Goal: Information Seeking & Learning: Learn about a topic

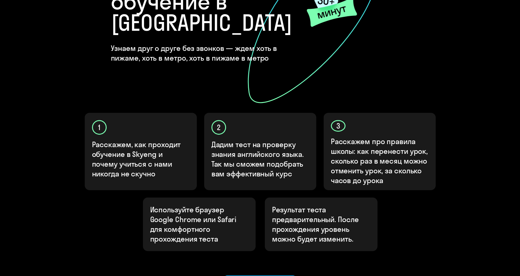
scroll to position [127, 0]
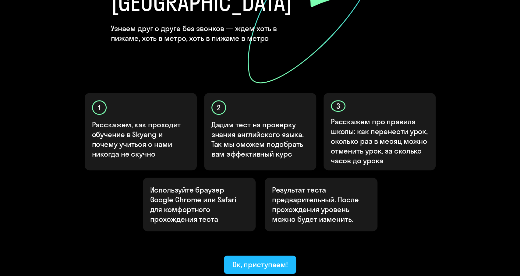
click at [264, 259] on div "Ок, приступаем!" at bounding box center [259, 264] width 55 height 10
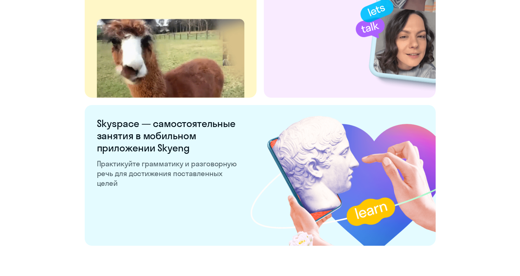
scroll to position [1135, 0]
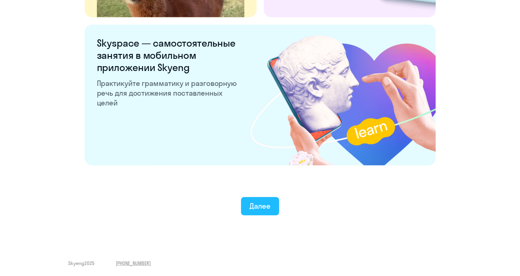
click at [253, 204] on div "Далее" at bounding box center [259, 206] width 21 height 10
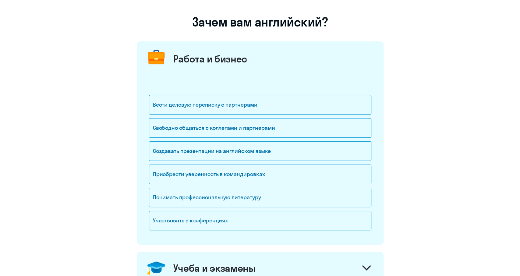
scroll to position [32, 0]
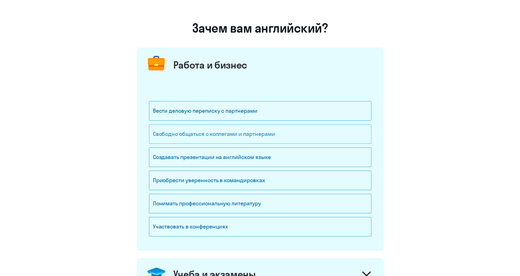
click at [299, 132] on div "Свободно общаться с коллегами и партнерами" at bounding box center [260, 133] width 222 height 19
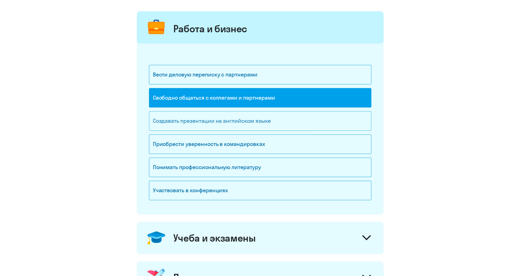
scroll to position [63, 0]
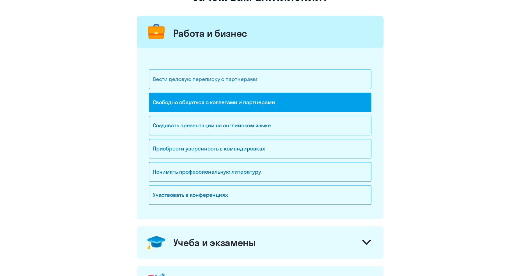
click at [259, 82] on div "Вести деловую переписку с партнерами" at bounding box center [260, 78] width 222 height 19
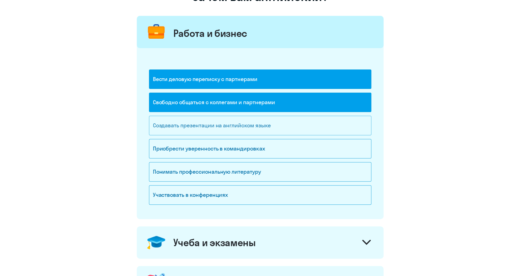
click at [251, 129] on div "Создавать презентации на английском языке" at bounding box center [260, 125] width 222 height 19
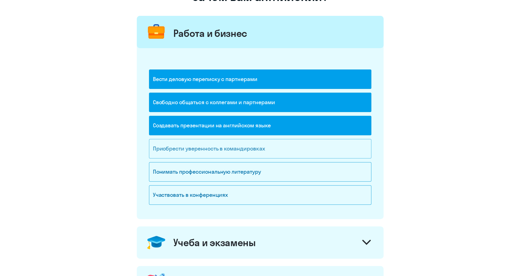
click at [284, 154] on div "Приобрести уверенность в командировках" at bounding box center [260, 148] width 222 height 19
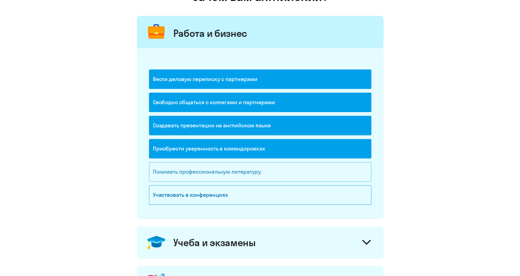
click at [280, 168] on div "Понимать профессиональную литературу" at bounding box center [260, 171] width 222 height 19
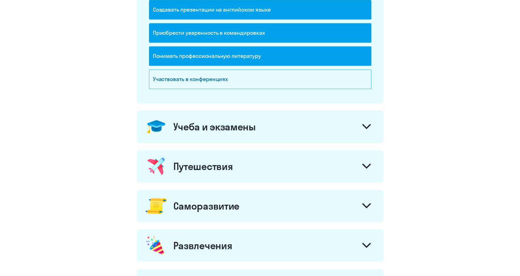
scroll to position [190, 0]
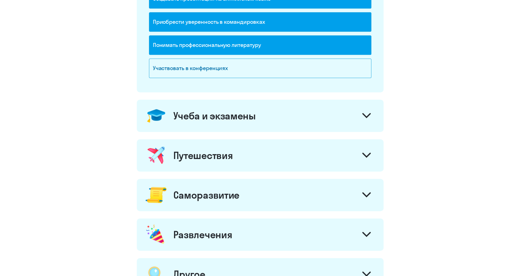
click at [341, 118] on div "Учеба и экзамены" at bounding box center [260, 116] width 247 height 32
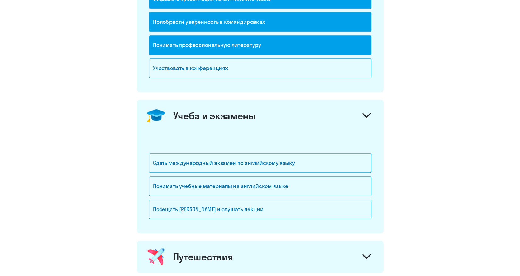
click at [369, 116] on icon at bounding box center [366, 115] width 9 height 5
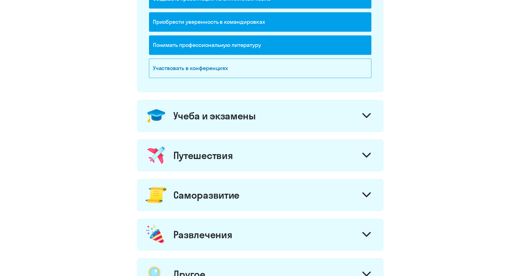
click at [369, 116] on icon at bounding box center [366, 115] width 9 height 5
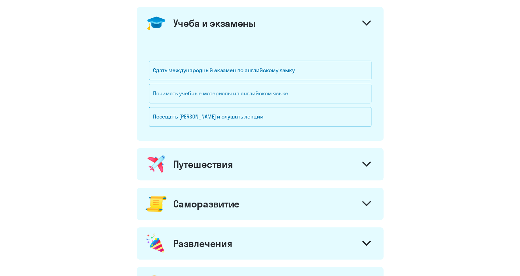
scroll to position [285, 0]
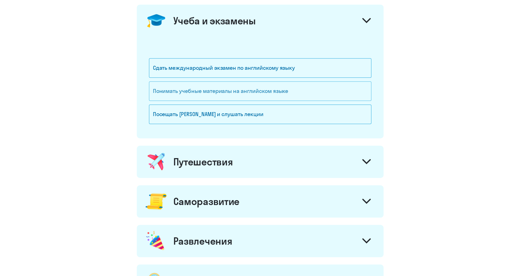
click at [310, 89] on div "Понимать учебные материалы на английском языке" at bounding box center [260, 90] width 222 height 19
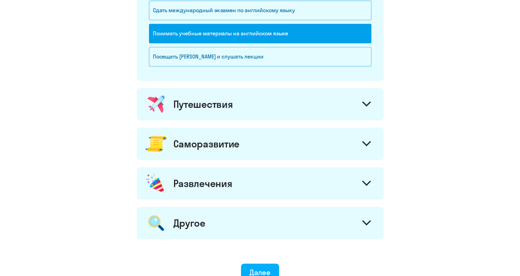
scroll to position [348, 0]
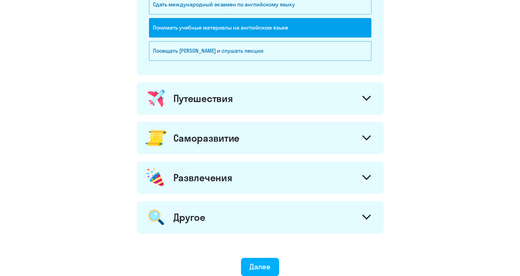
click at [364, 92] on div at bounding box center [366, 99] width 15 height 15
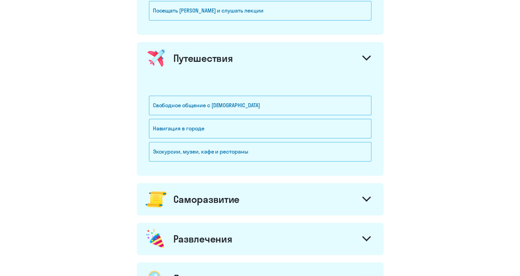
scroll to position [412, 0]
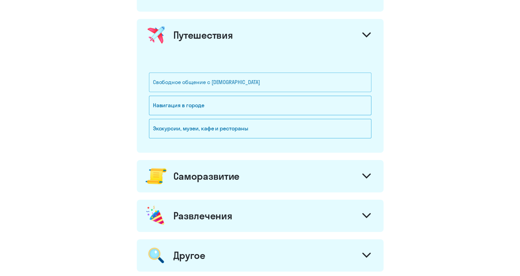
click at [264, 86] on div "Свободное общение с [DEMOGRAPHIC_DATA]" at bounding box center [260, 81] width 222 height 19
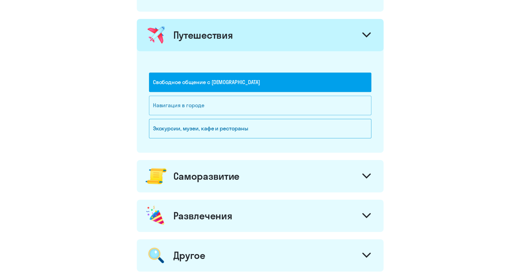
click at [270, 107] on div "Навигация в городе" at bounding box center [260, 105] width 222 height 19
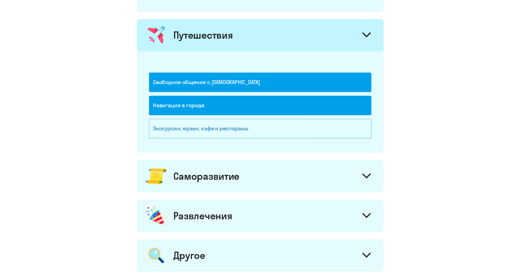
click at [270, 122] on div "Экскурсии, музеи, кафе и рестораны" at bounding box center [260, 128] width 222 height 19
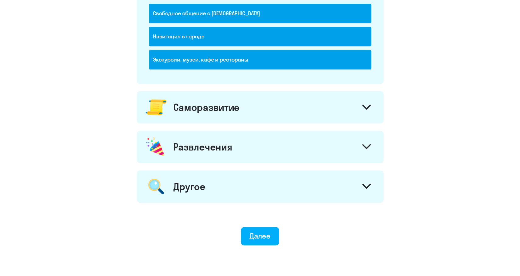
scroll to position [505, 0]
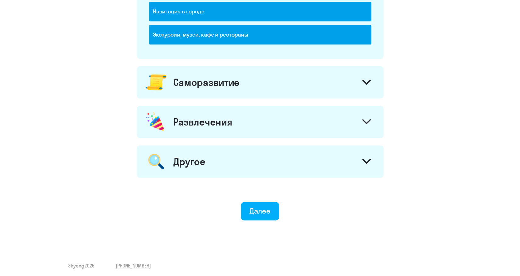
click at [337, 91] on div "Саморазвитие" at bounding box center [260, 82] width 247 height 32
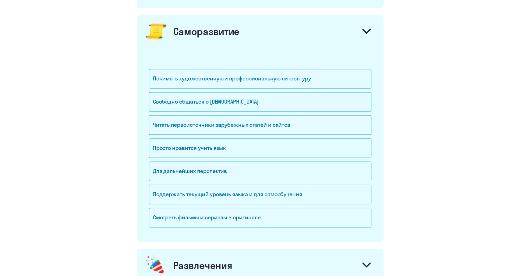
scroll to position [569, 0]
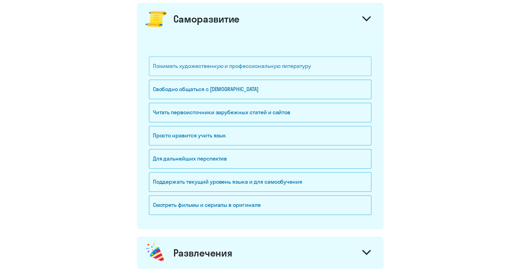
click at [298, 64] on div "Понимать художественную и профессиональную литературу" at bounding box center [260, 65] width 222 height 19
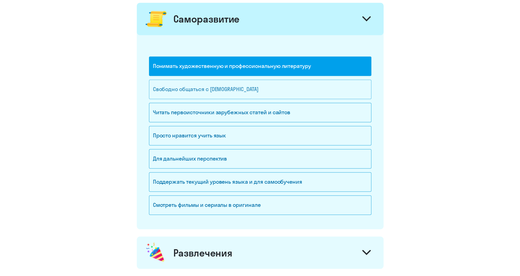
click at [282, 85] on div "Свободно общаться с [DEMOGRAPHIC_DATA]" at bounding box center [260, 88] width 222 height 19
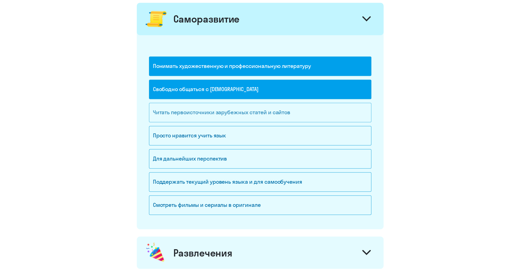
click at [304, 106] on div "Читать первоисточники зарубежных статей и сайтов" at bounding box center [260, 112] width 222 height 19
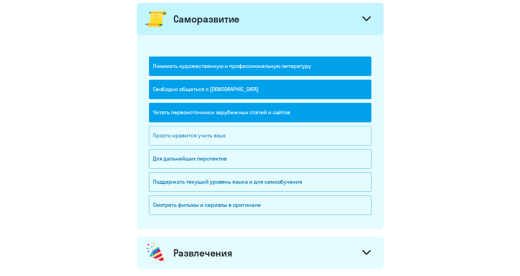
click at [281, 128] on div "Просто нравится учить язык" at bounding box center [260, 135] width 222 height 19
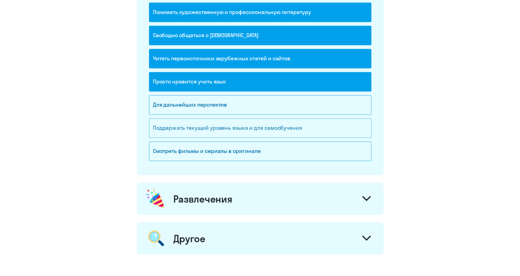
scroll to position [632, 0]
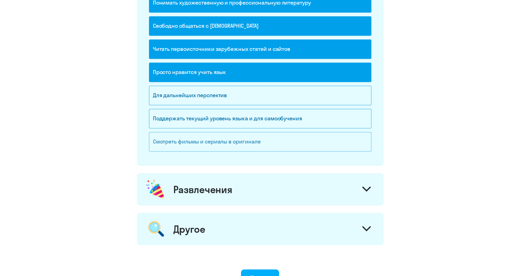
click at [264, 142] on div "Смотреть фильмы и сериалы в оригинале" at bounding box center [260, 141] width 222 height 19
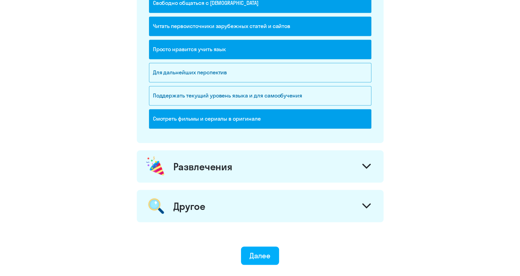
scroll to position [698, 0]
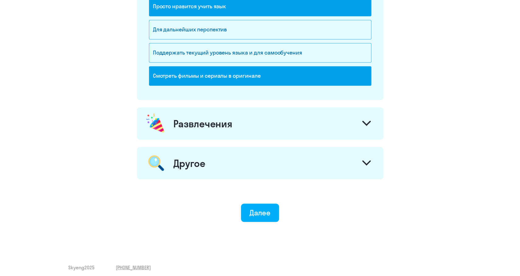
click at [321, 119] on div "Развлечения" at bounding box center [260, 123] width 247 height 32
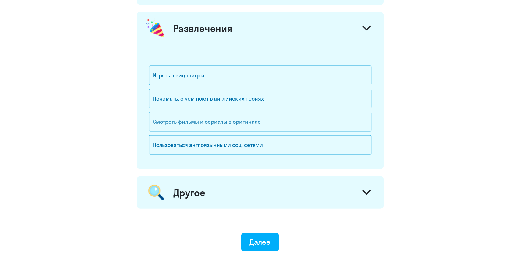
scroll to position [793, 0]
click at [311, 94] on div "Понимать, о чём поют в английских песнях" at bounding box center [260, 98] width 222 height 19
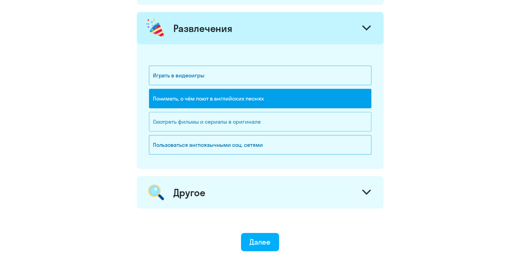
click at [303, 117] on div "Смотреть фильмы и сериалы в оригинале" at bounding box center [260, 121] width 222 height 19
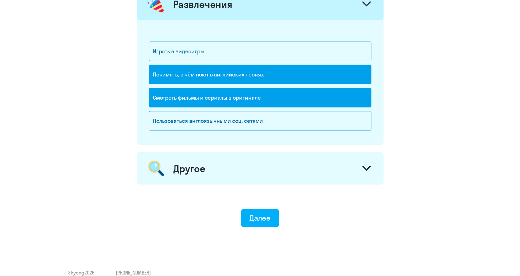
scroll to position [821, 0]
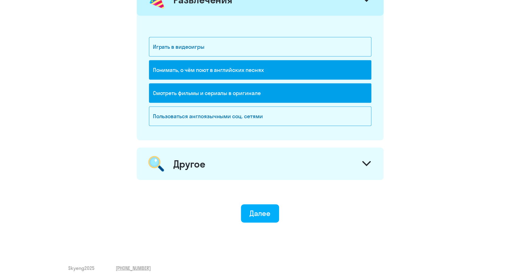
click at [314, 159] on div "Другое" at bounding box center [260, 164] width 247 height 32
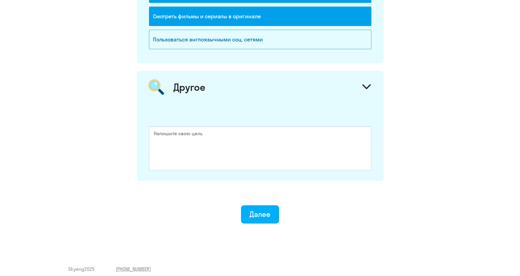
scroll to position [899, 0]
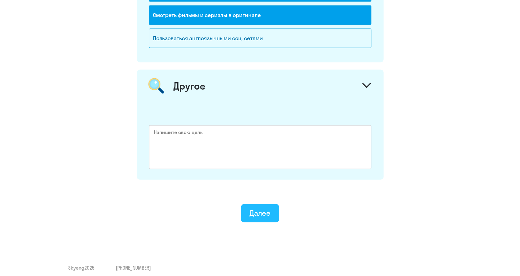
click at [272, 211] on button "Далее" at bounding box center [260, 213] width 38 height 18
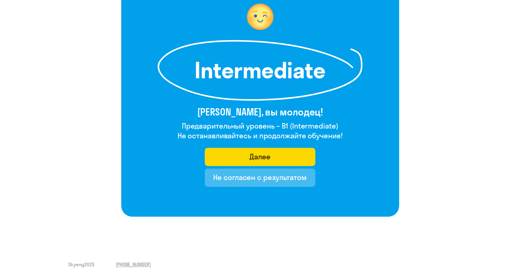
scroll to position [57, 0]
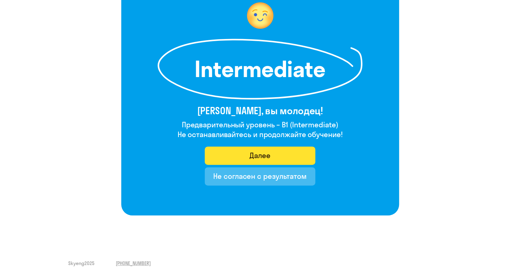
click at [286, 155] on button "Далее" at bounding box center [260, 155] width 110 height 18
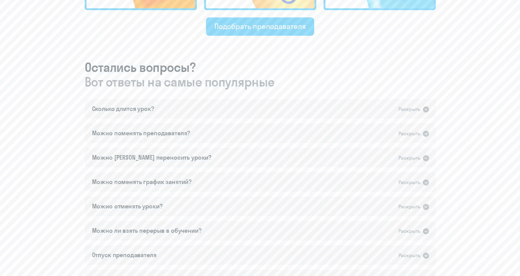
scroll to position [317, 0]
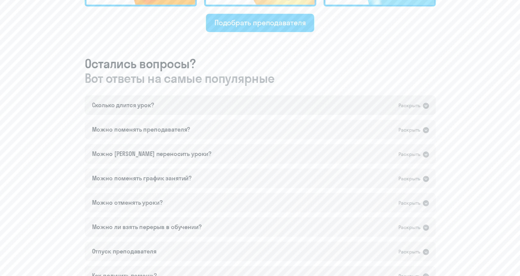
click at [427, 105] on icon at bounding box center [425, 106] width 6 height 6
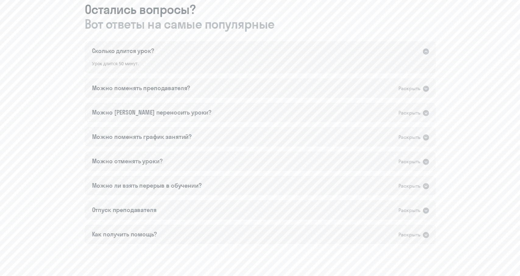
scroll to position [380, 0]
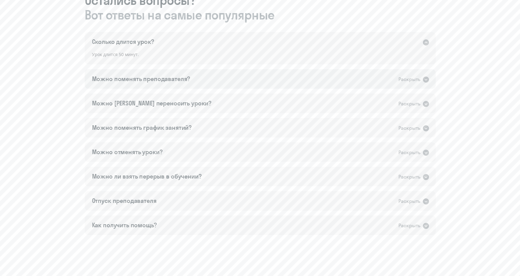
click at [426, 78] on icon at bounding box center [425, 79] width 6 height 6
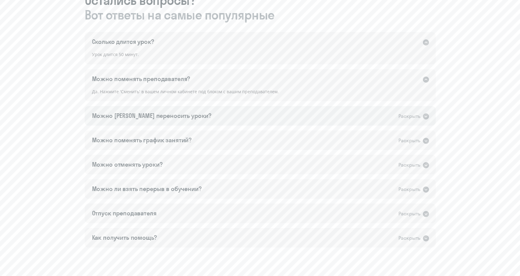
click at [425, 117] on icon at bounding box center [425, 116] width 7 height 7
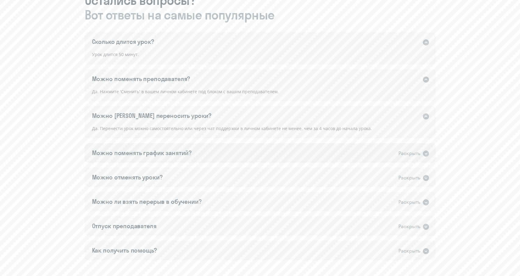
click at [424, 152] on icon at bounding box center [425, 153] width 6 height 6
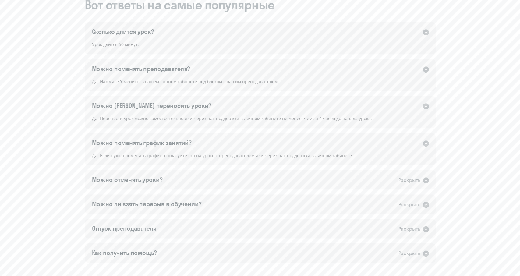
scroll to position [412, 0]
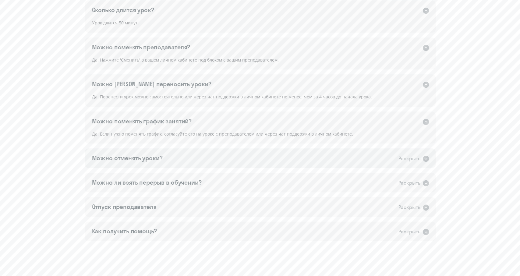
click at [426, 159] on icon at bounding box center [425, 159] width 6 height 6
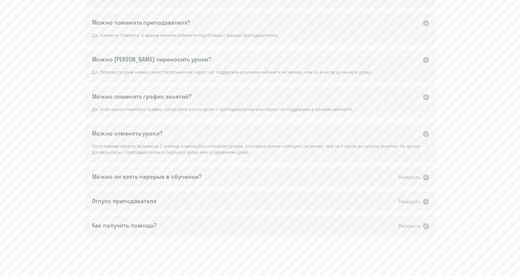
scroll to position [443, 0]
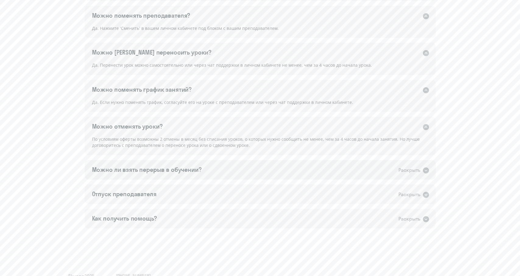
click at [427, 168] on icon at bounding box center [425, 170] width 6 height 6
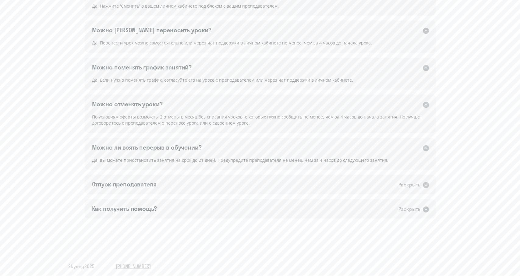
scroll to position [468, 0]
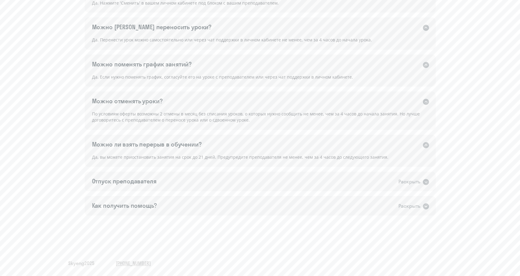
click at [425, 144] on icon at bounding box center [425, 144] width 7 height 7
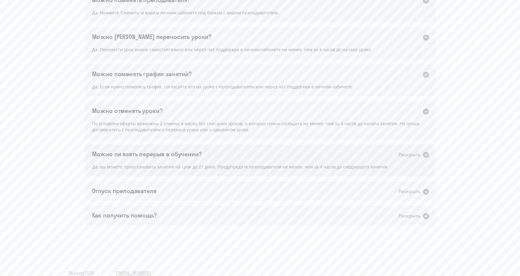
scroll to position [456, 0]
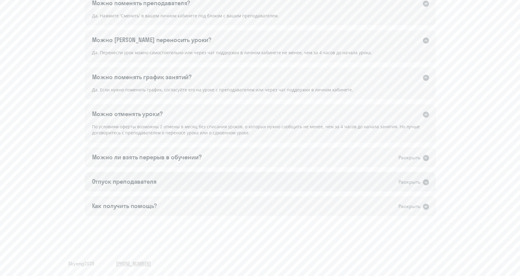
click at [425, 181] on icon at bounding box center [425, 182] width 6 height 6
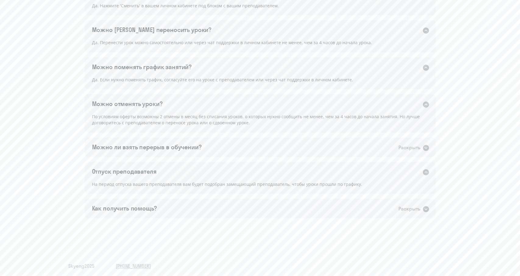
scroll to position [468, 0]
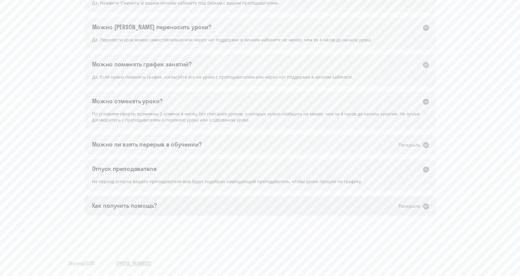
click at [426, 205] on icon at bounding box center [425, 206] width 6 height 6
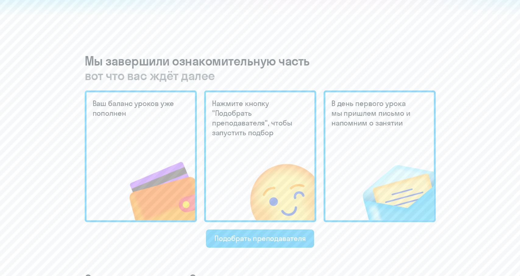
scroll to position [0, 0]
